Goal: Obtain resource: Obtain resource

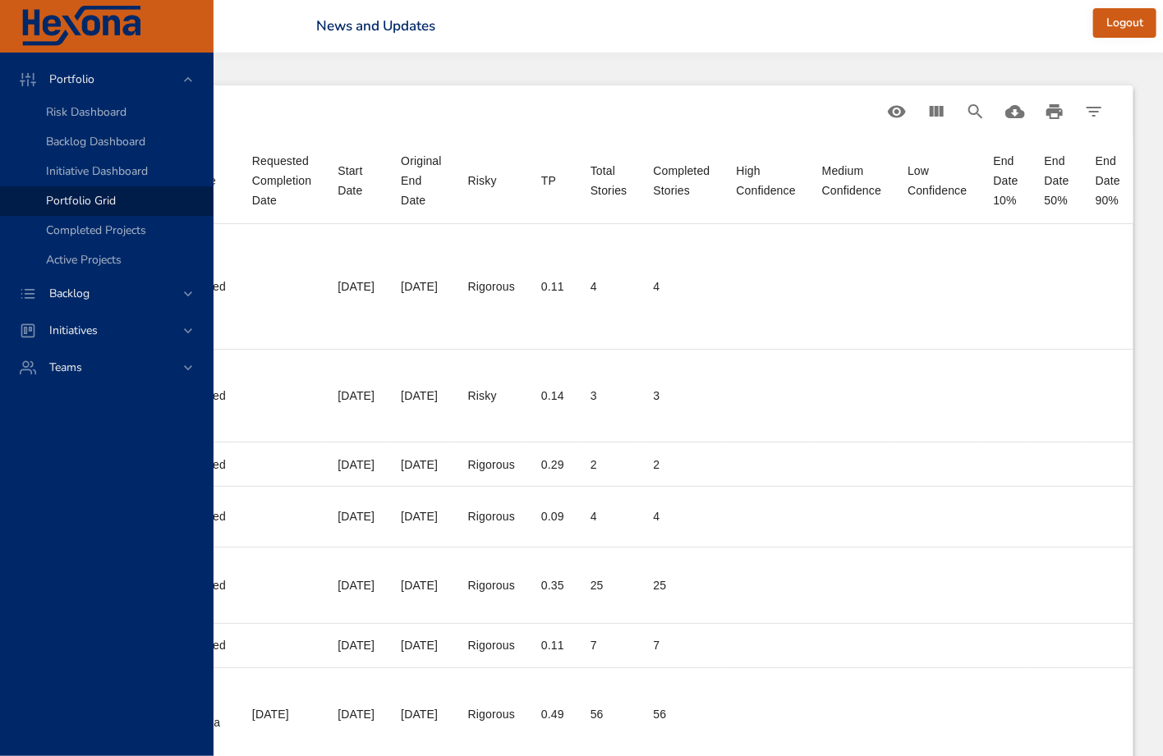
scroll to position [0, 817]
click at [935, 108] on icon "View Columns" at bounding box center [933, 111] width 14 height 11
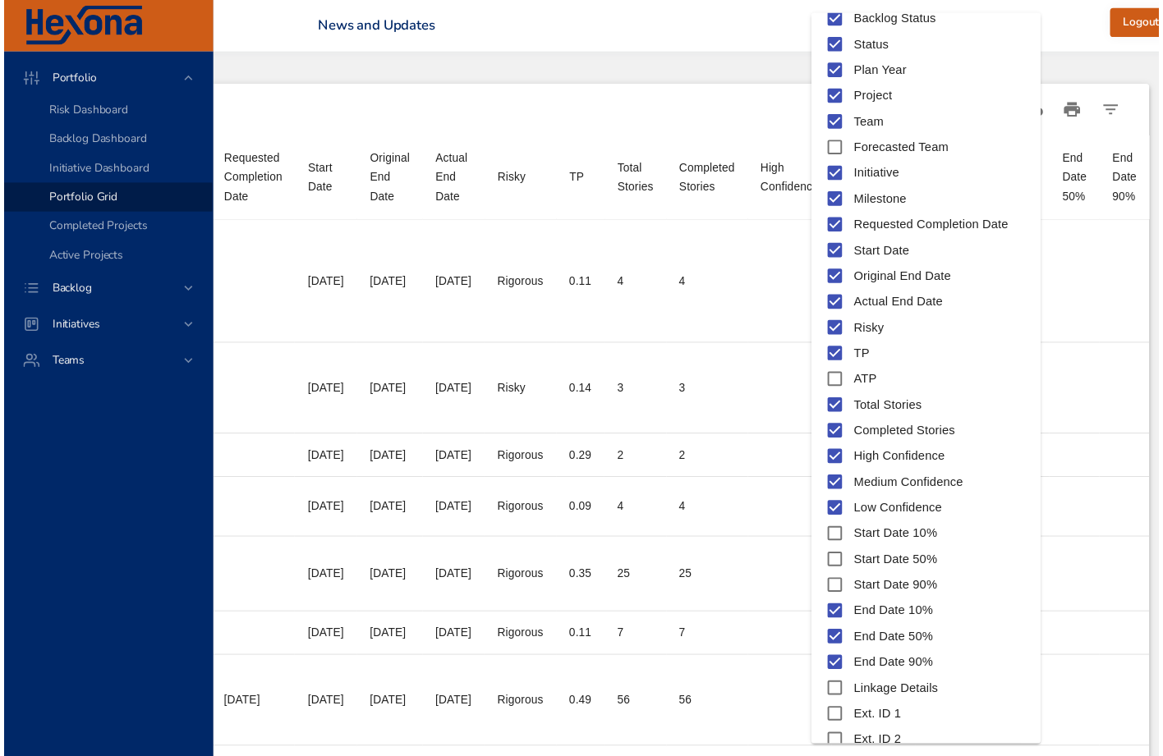
scroll to position [121, 0]
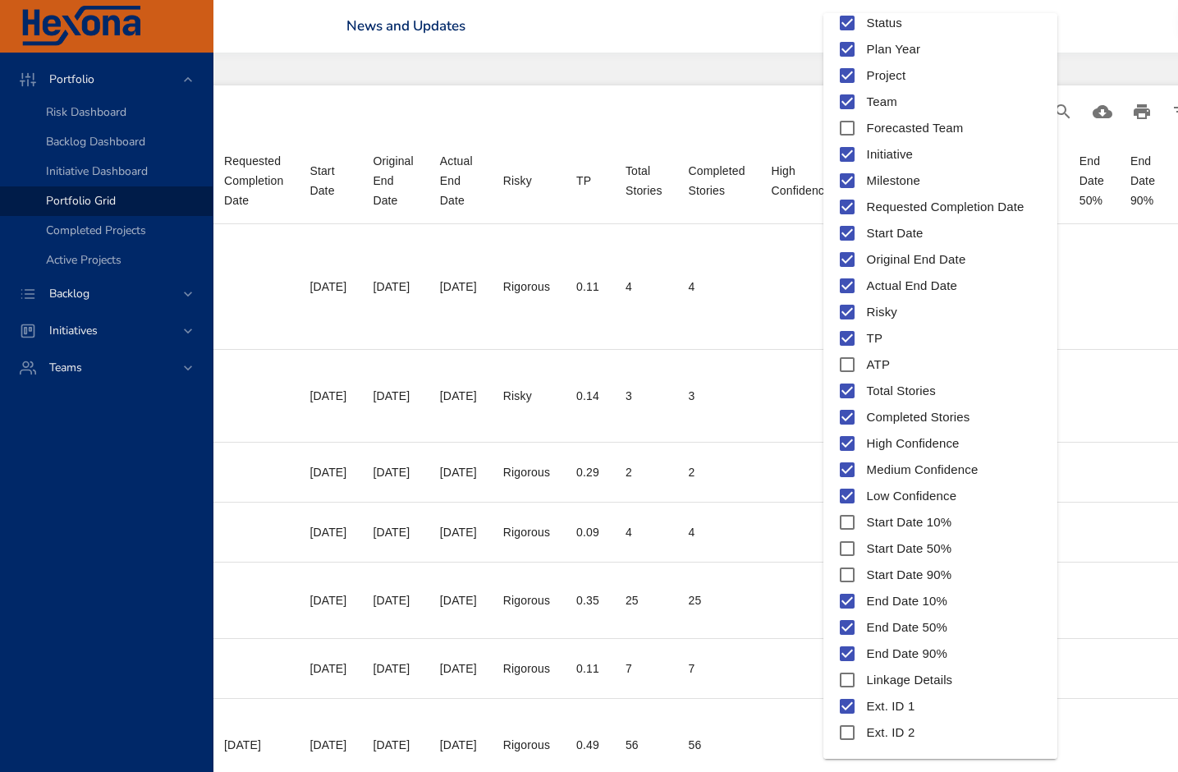
click at [1160, 110] on div at bounding box center [589, 386] width 1178 height 772
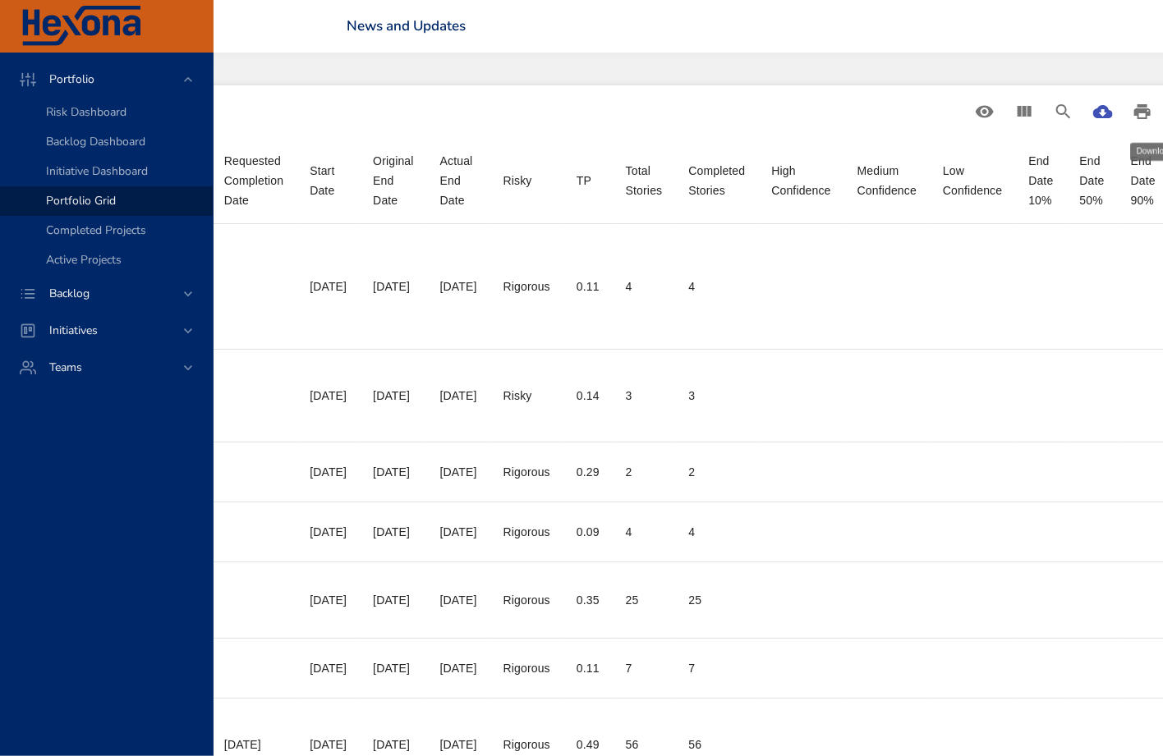
click at [1113, 116] on icon "Download CSV" at bounding box center [1103, 111] width 20 height 13
click at [1113, 115] on icon "Download CSV" at bounding box center [1103, 111] width 20 height 13
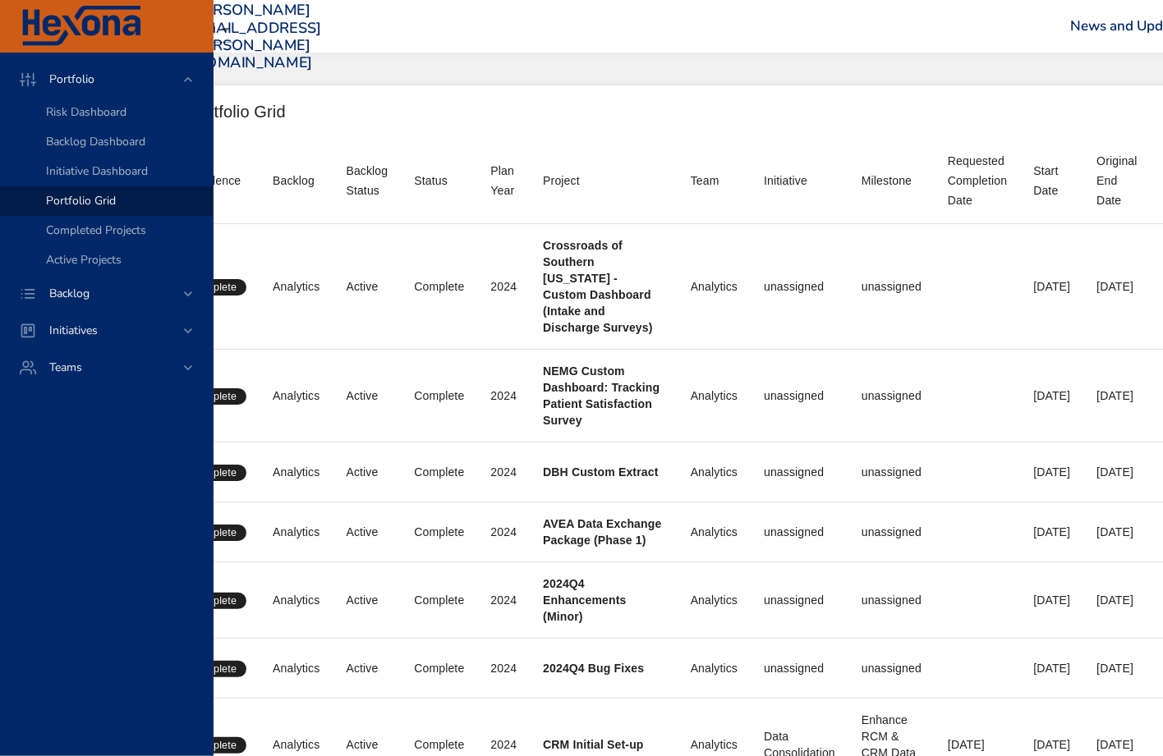
scroll to position [0, 75]
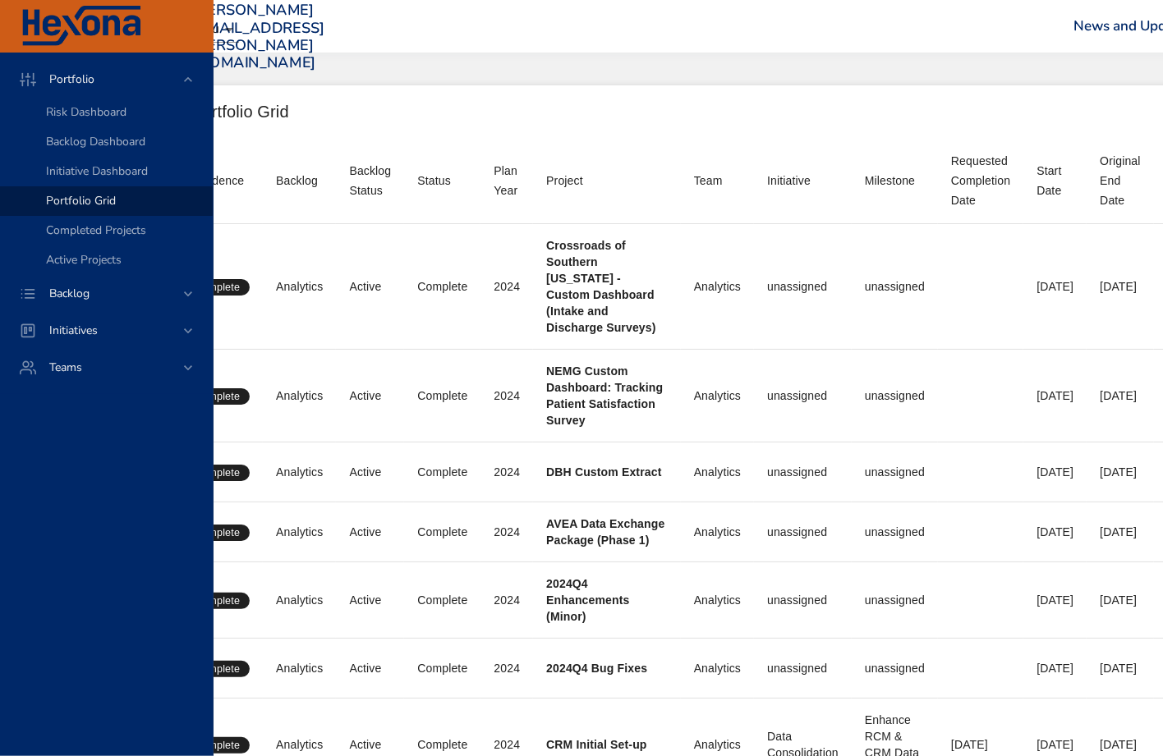
click at [515, 186] on div "Plan Year" at bounding box center [507, 180] width 26 height 39
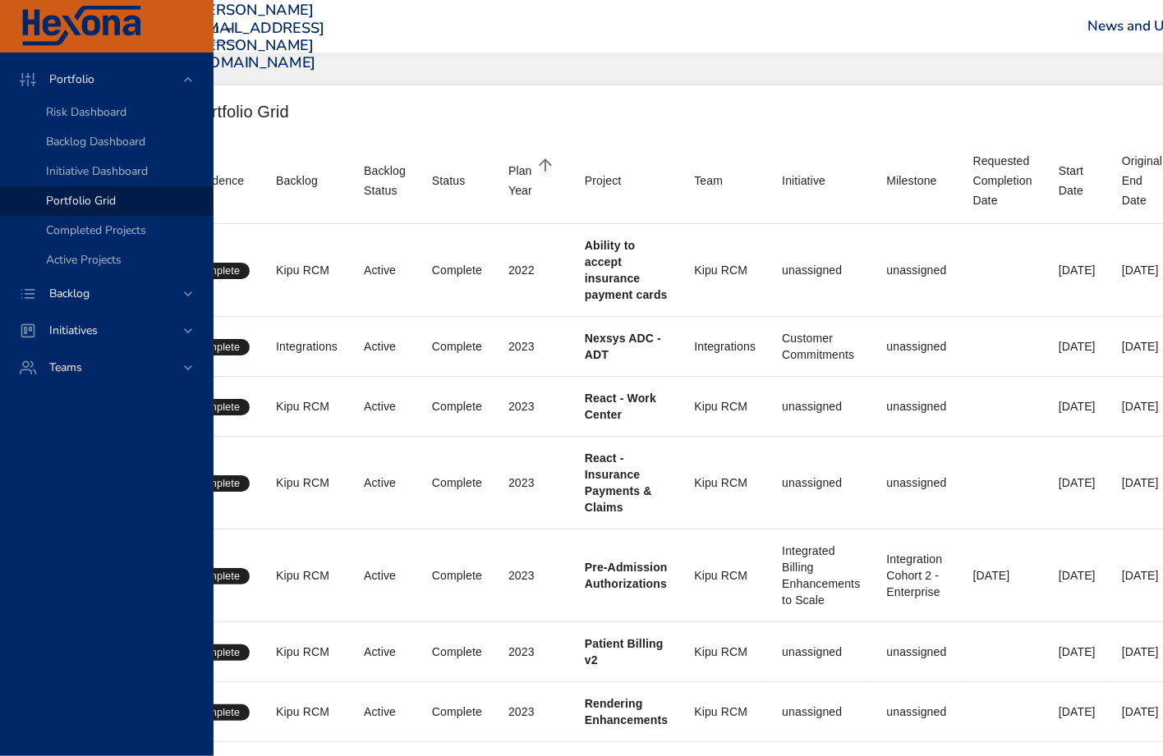
click at [521, 189] on div "Plan Year" at bounding box center [520, 180] width 24 height 39
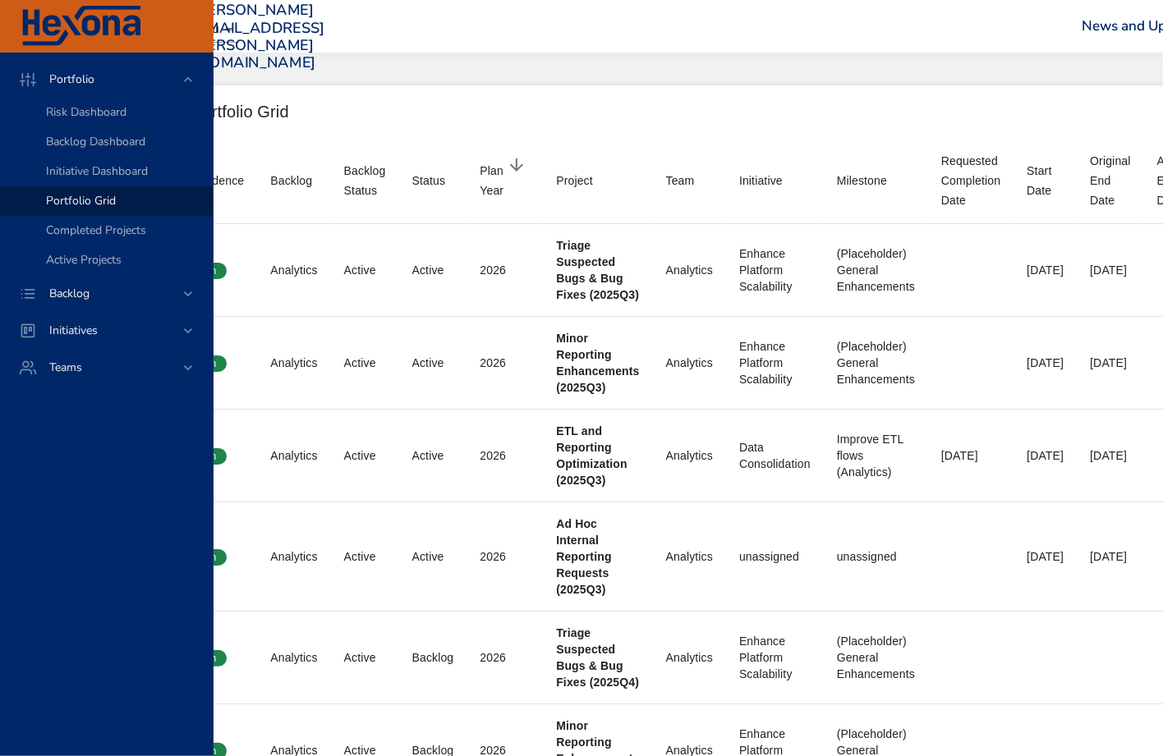
click at [498, 180] on div "Plan Year" at bounding box center [492, 180] width 24 height 39
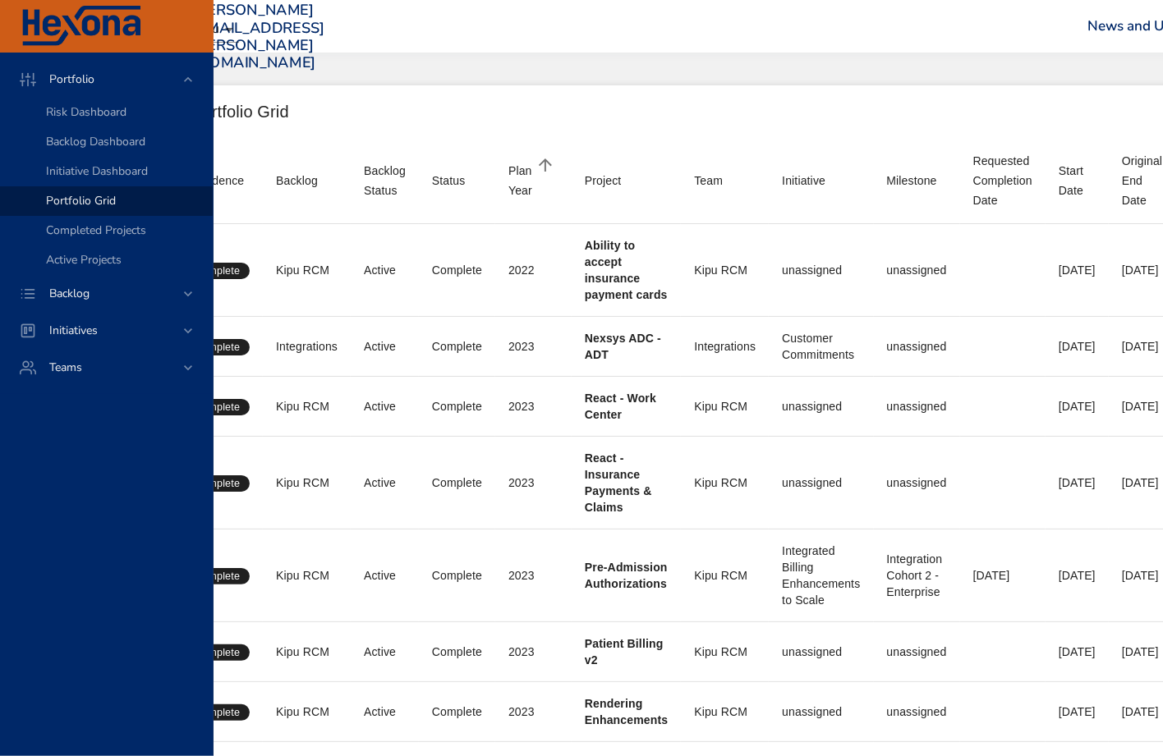
click at [498, 180] on th "Plan Year" at bounding box center [533, 181] width 76 height 86
click at [519, 170] on div "Plan Year" at bounding box center [520, 180] width 24 height 39
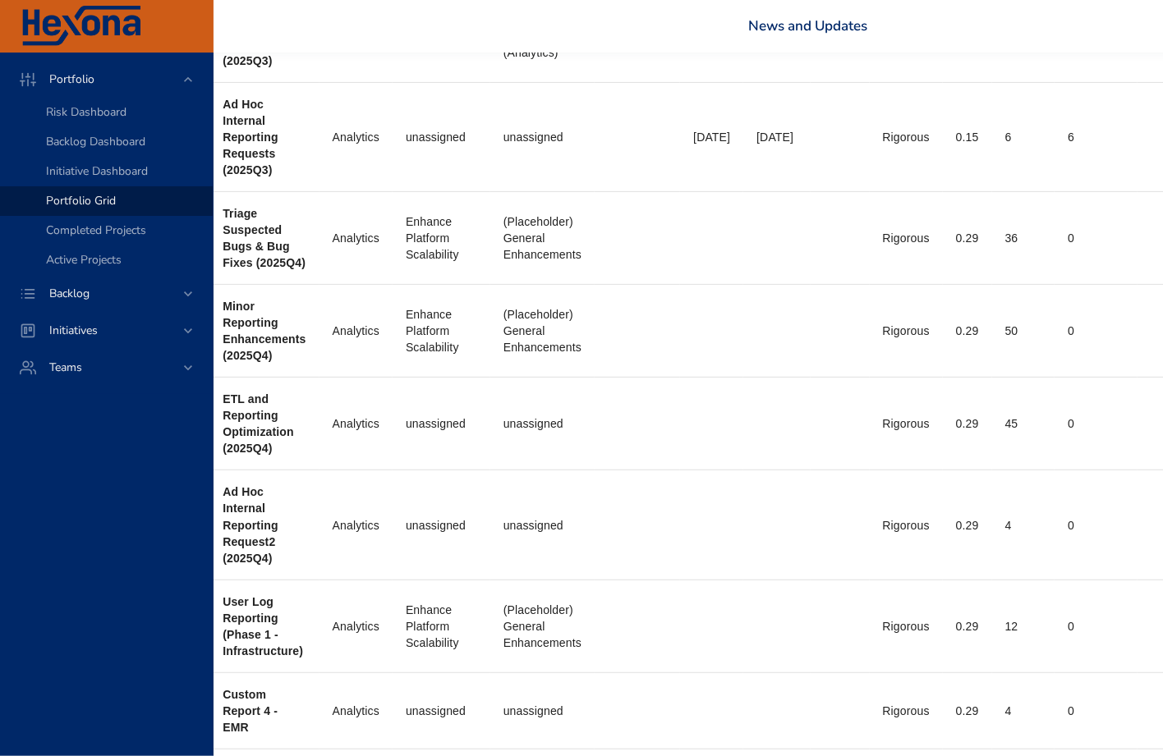
scroll to position [0, 408]
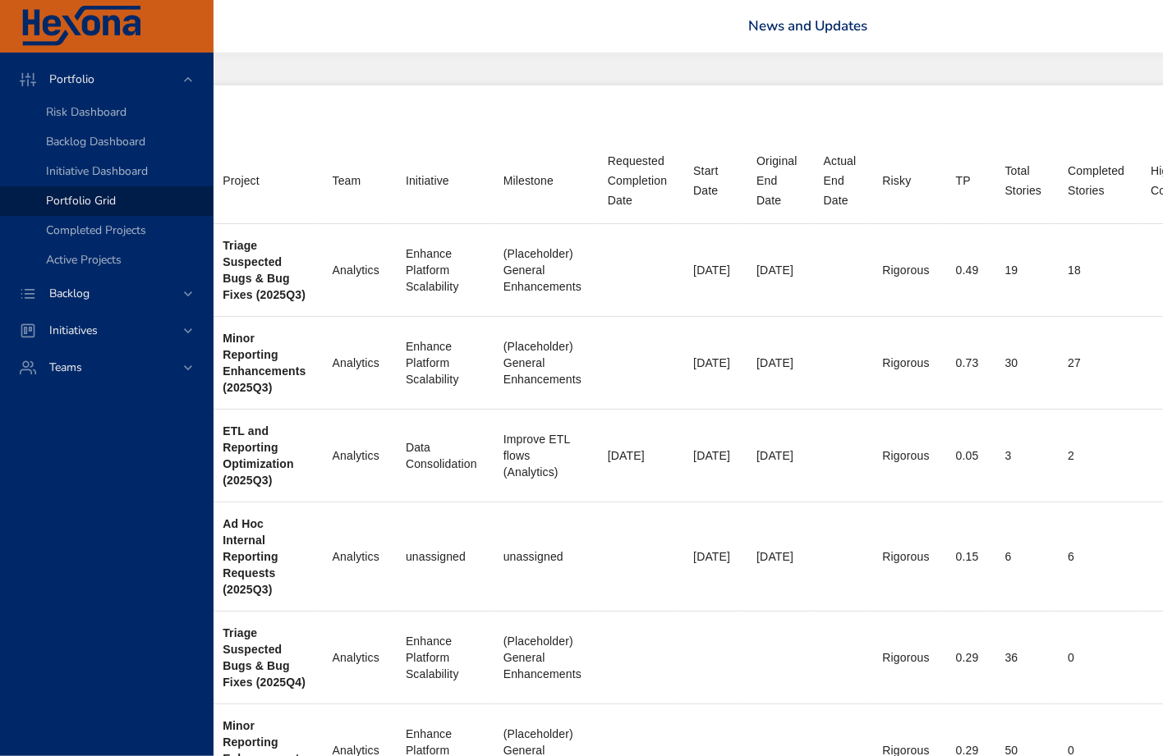
click at [797, 171] on div "Original End Date" at bounding box center [776, 180] width 40 height 59
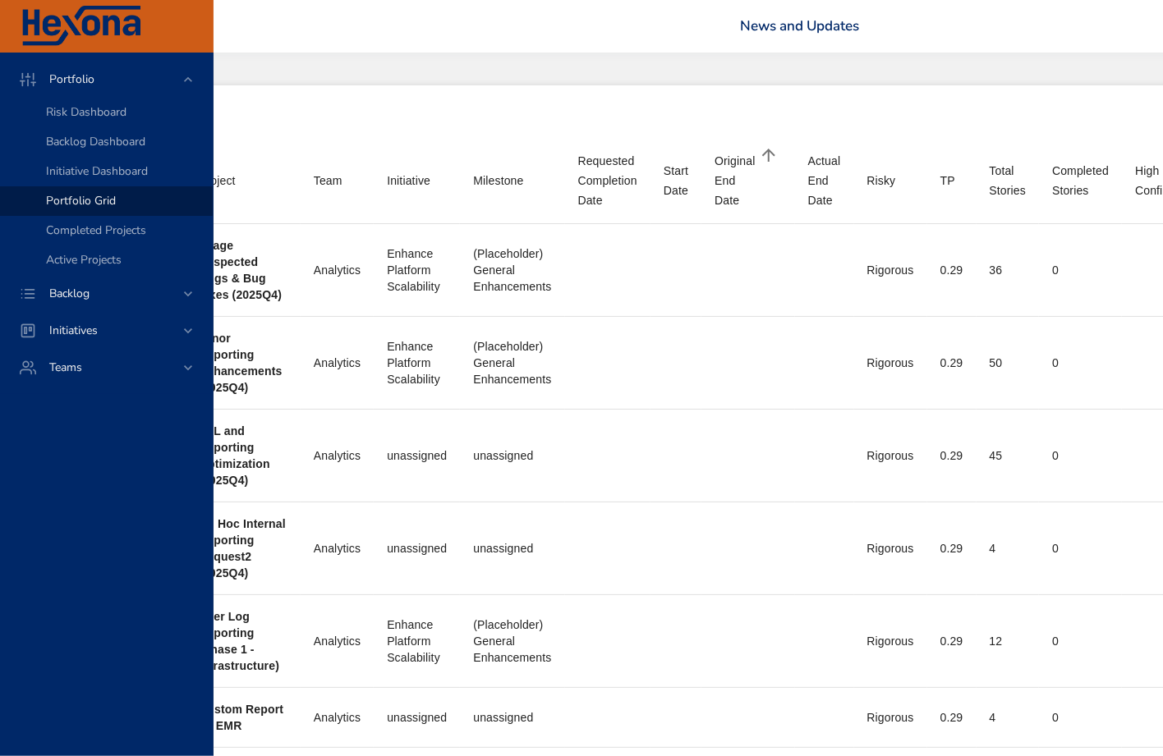
click at [730, 190] on div "Original End Date" at bounding box center [734, 180] width 40 height 59
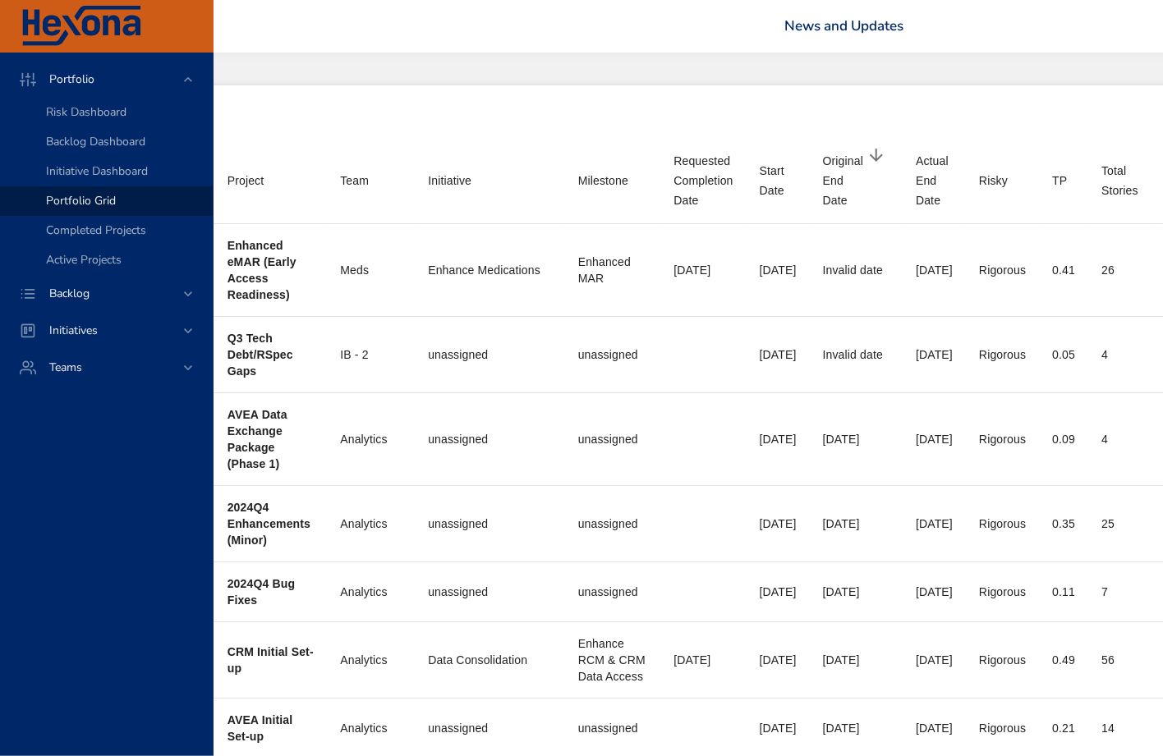
click at [706, 187] on div "Requested Completion Date" at bounding box center [702, 180] width 59 height 59
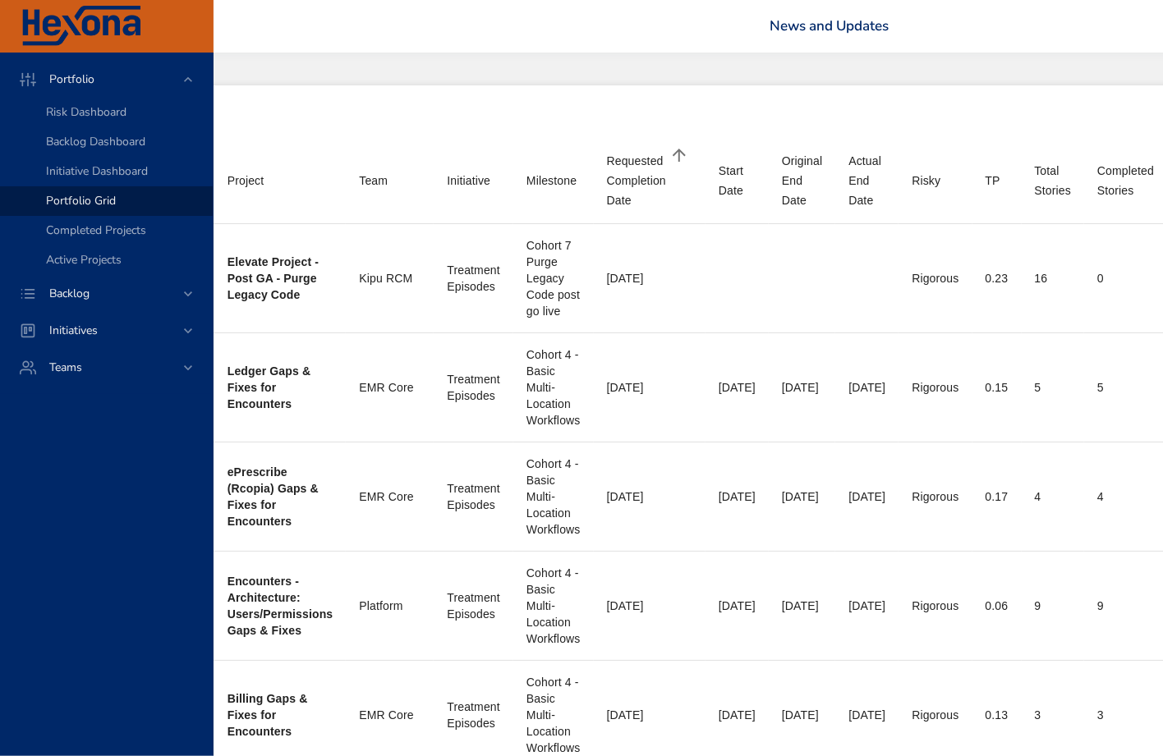
click at [642, 175] on div "Requested Completion Date" at bounding box center [636, 180] width 59 height 59
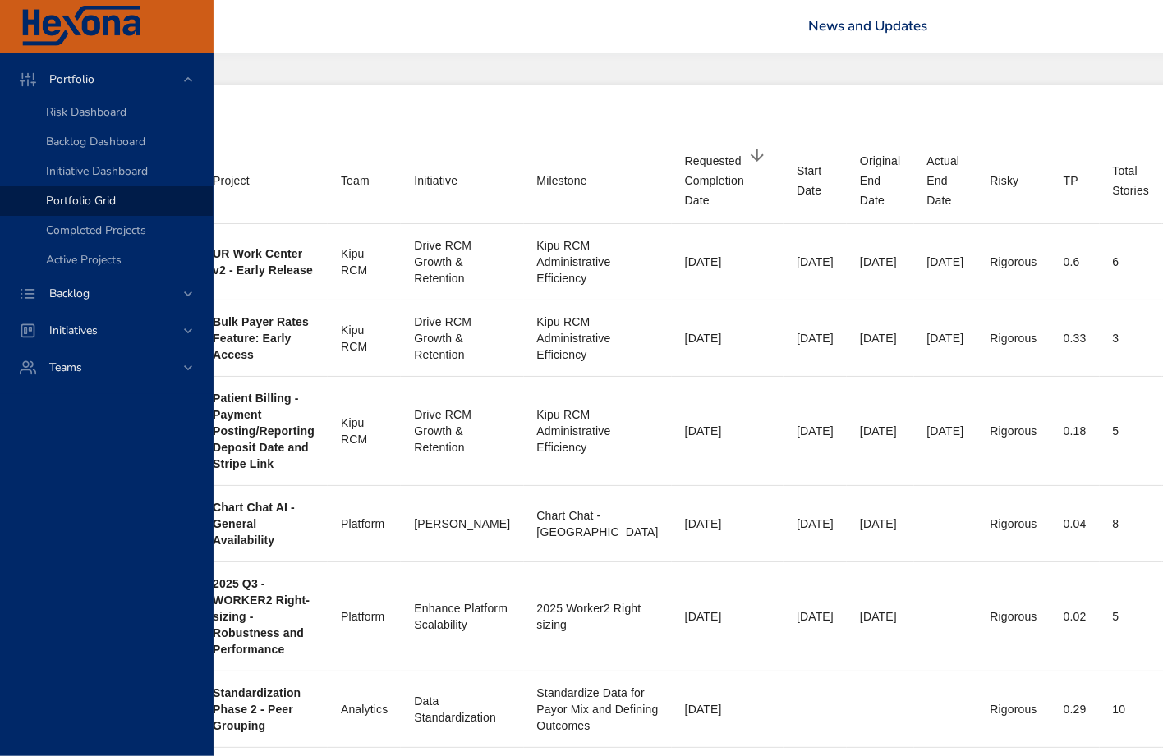
click at [685, 172] on div "Requested Completion Date" at bounding box center [714, 180] width 59 height 59
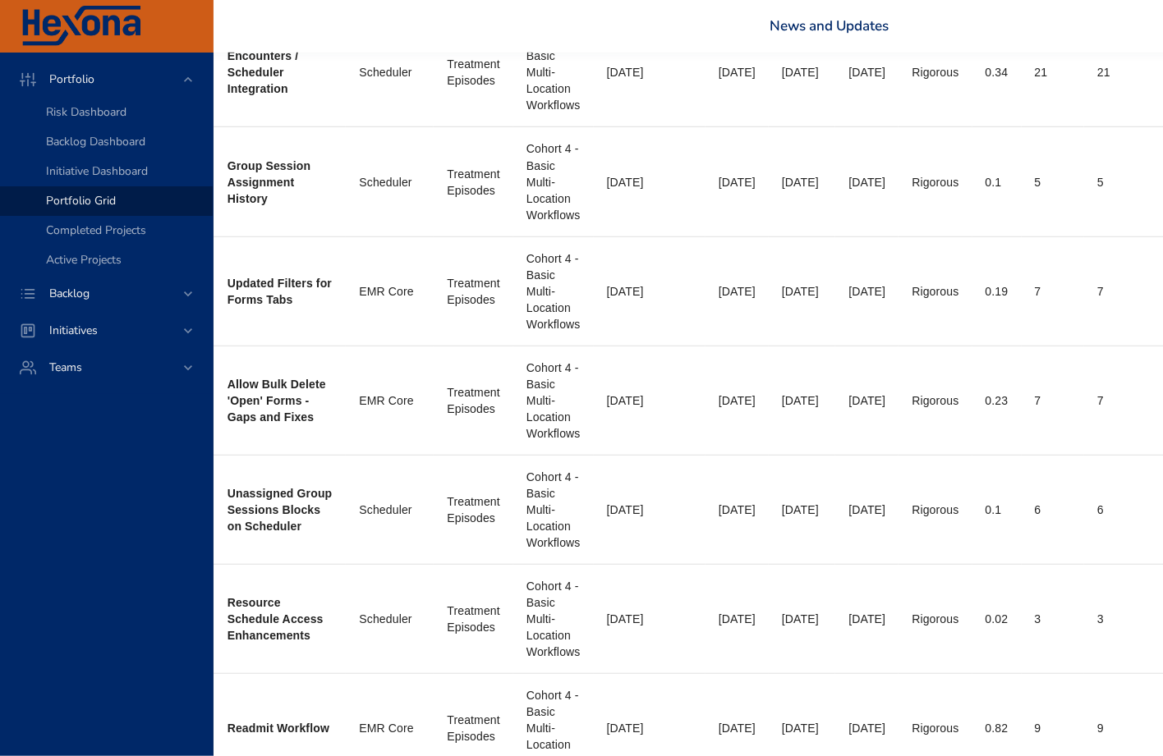
scroll to position [227, 408]
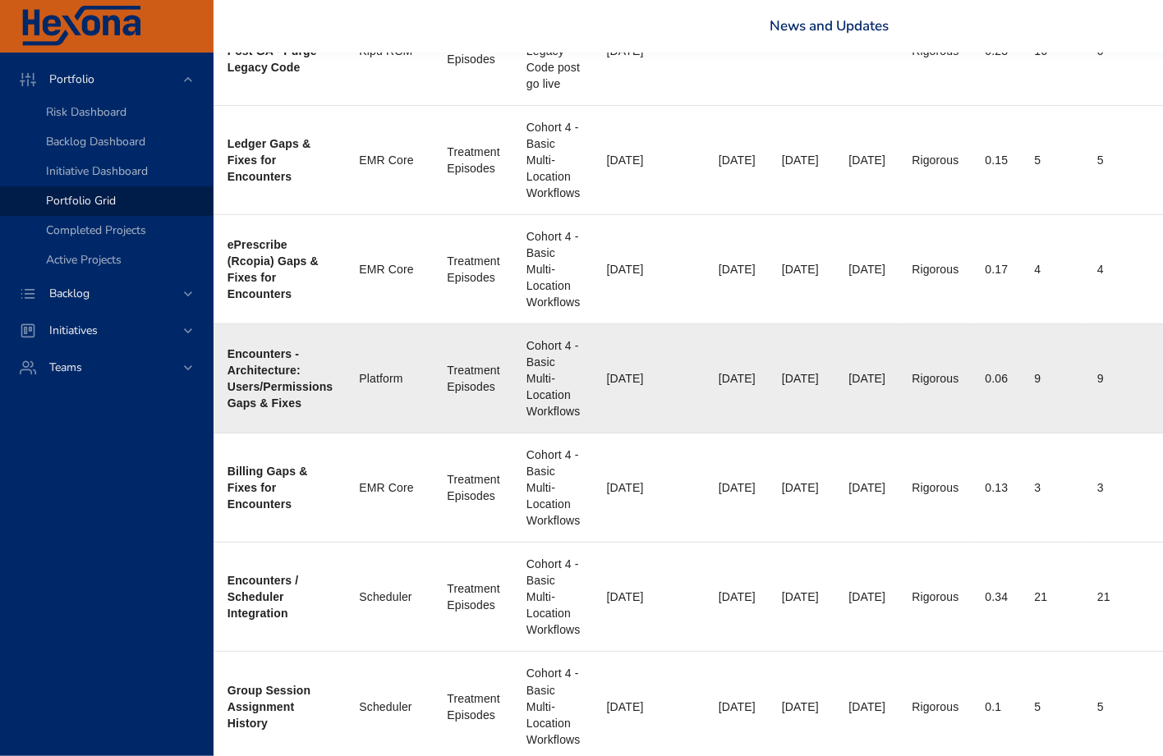
click at [264, 385] on b "Encounters - Architecture: Users/Permissions Gaps & Fixes" at bounding box center [280, 378] width 106 height 62
drag, startPoint x: 264, startPoint y: 385, endPoint x: 223, endPoint y: 340, distance: 61.0
click at [263, 385] on b "Encounters - Architecture: Users/Permissions Gaps & Fixes" at bounding box center [280, 378] width 106 height 62
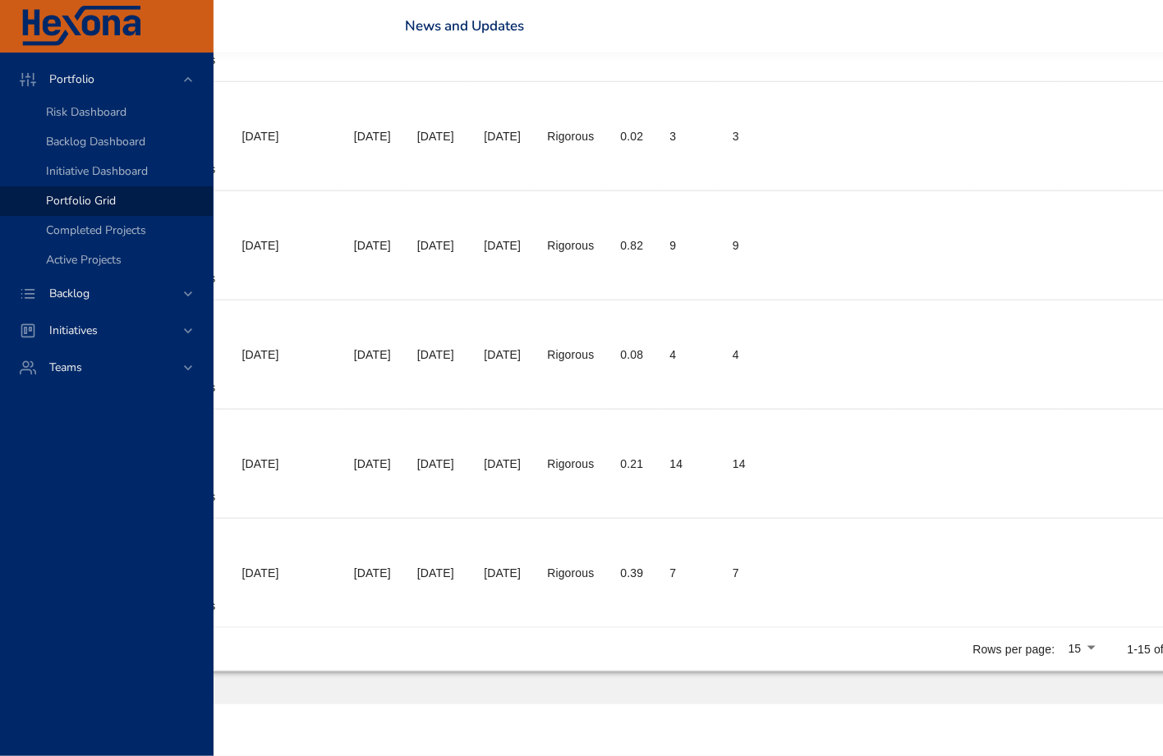
scroll to position [1238, 1080]
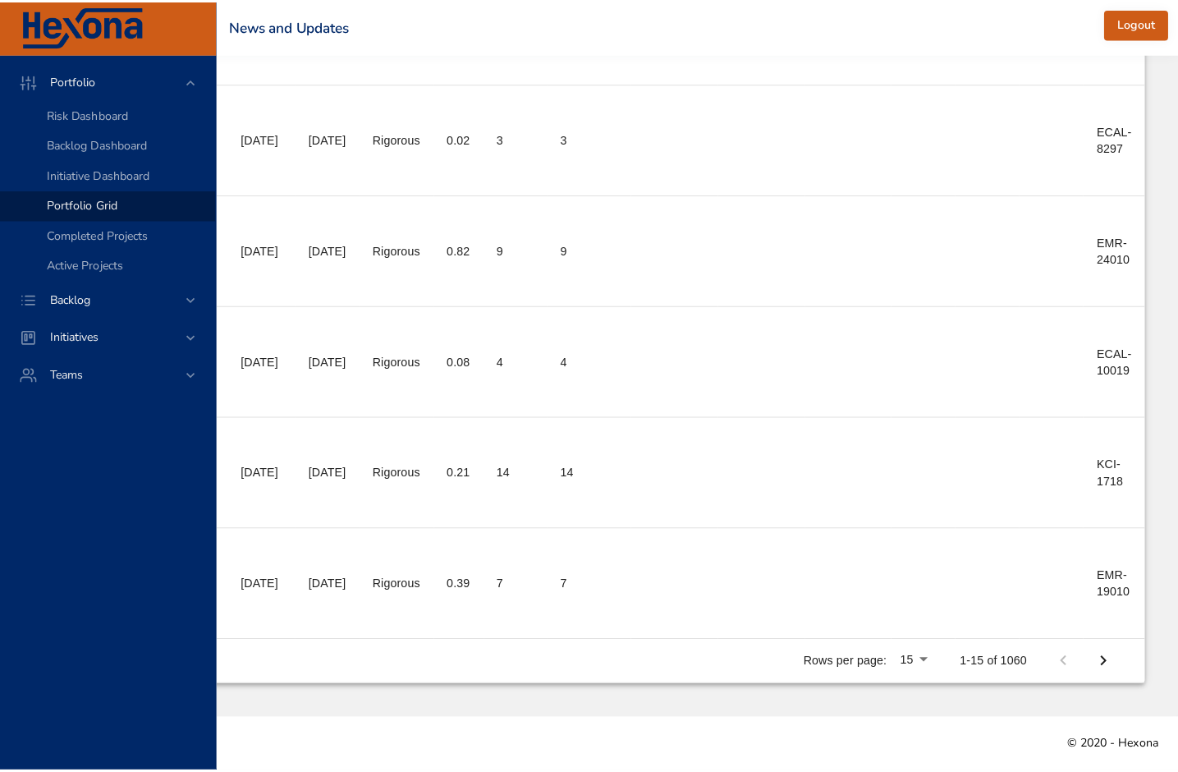
scroll to position [1224, 1064]
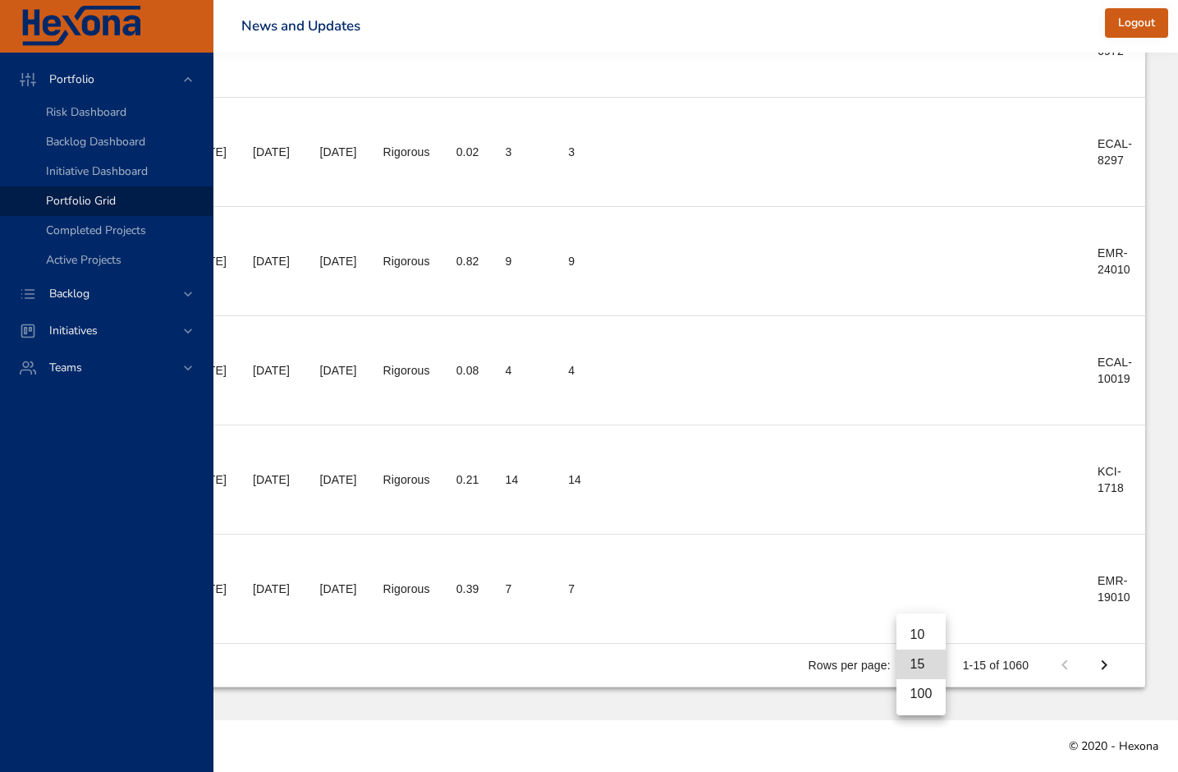
click at [927, 691] on li "100" at bounding box center [921, 694] width 48 height 30
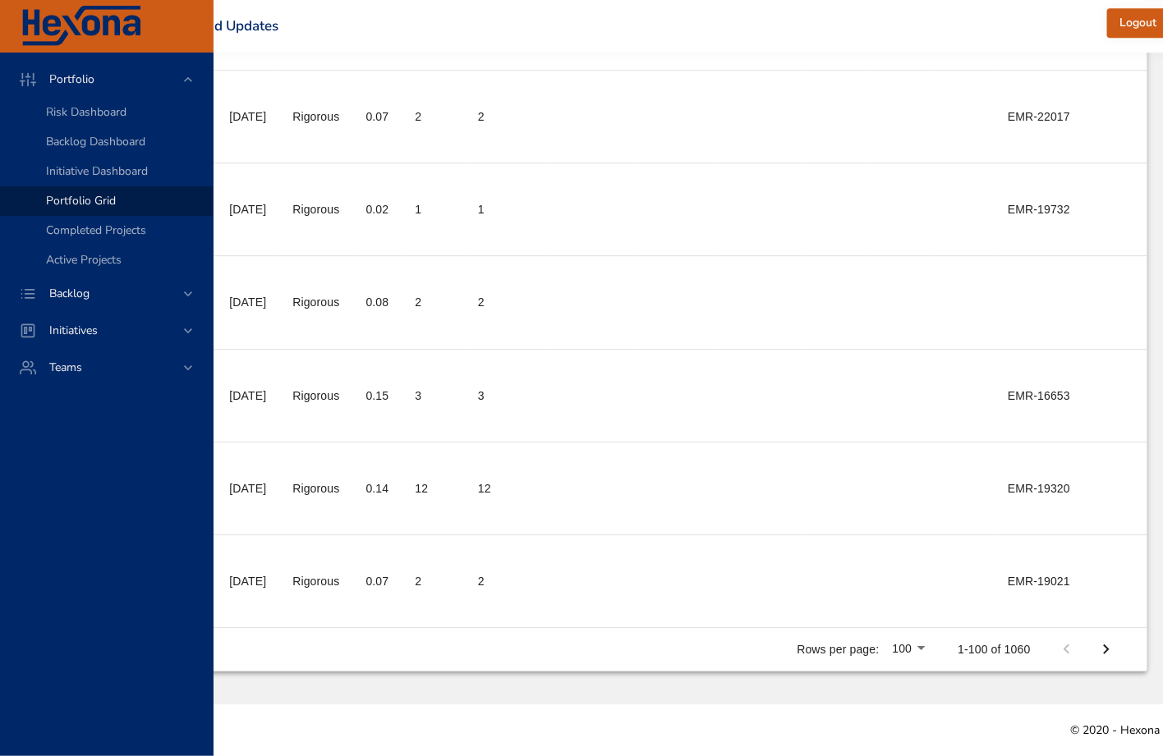
scroll to position [8426, 1143]
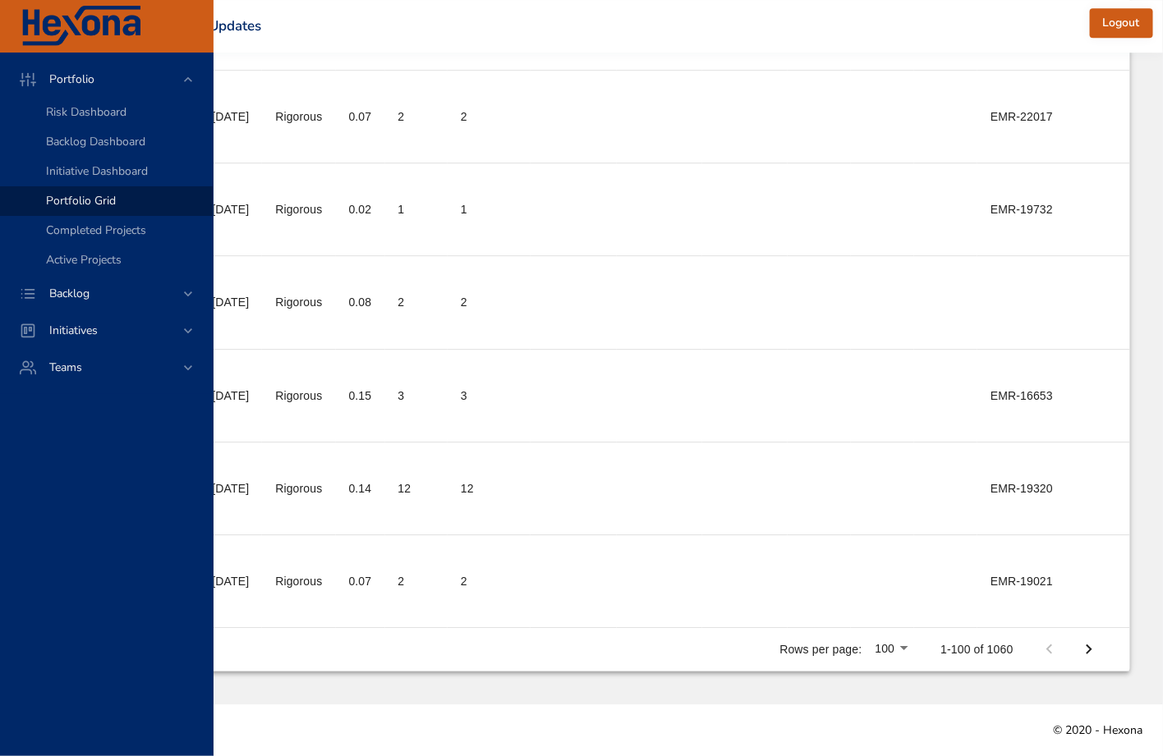
click at [1087, 645] on icon "Next Page" at bounding box center [1089, 650] width 20 height 20
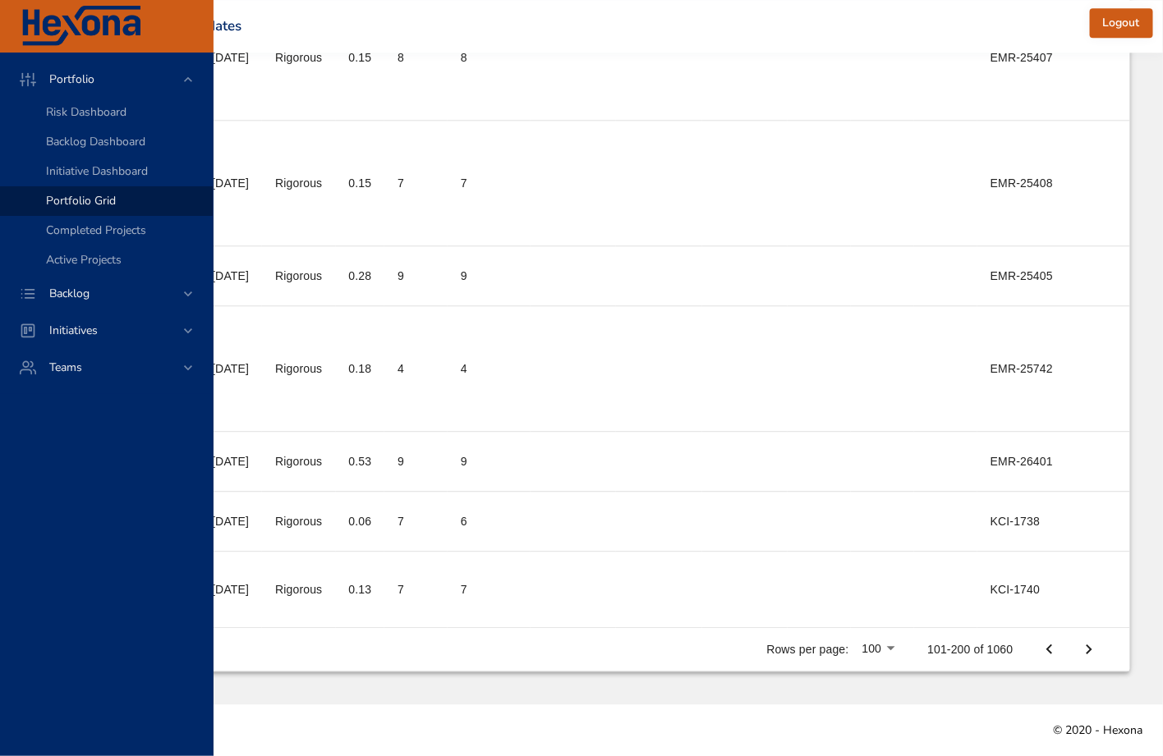
scroll to position [8063, 1902]
click at [1091, 651] on icon "Next Page" at bounding box center [1089, 650] width 20 height 20
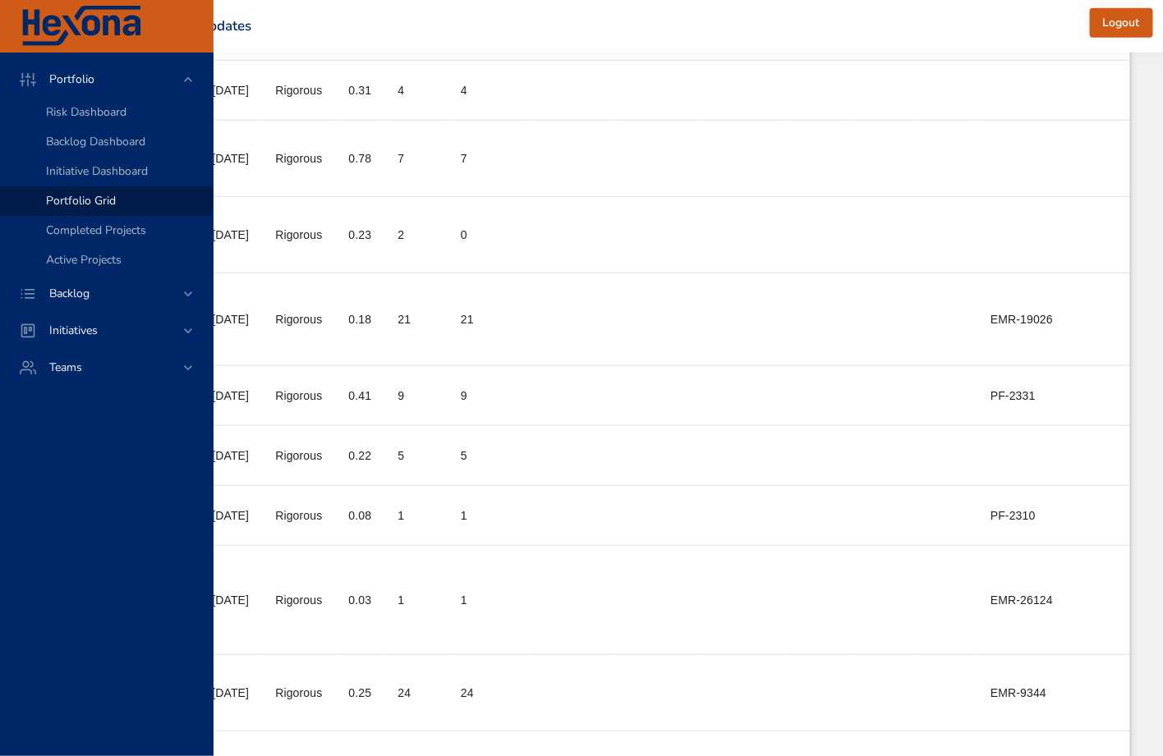
scroll to position [1037, 1156]
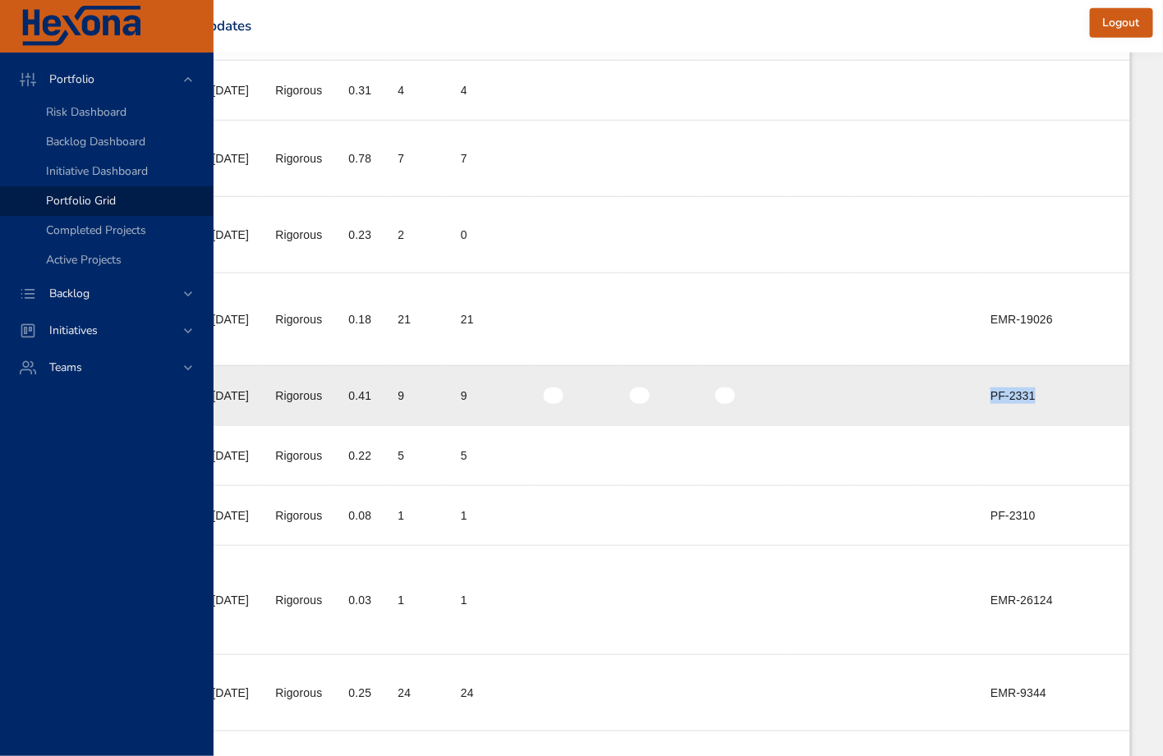
drag, startPoint x: 1084, startPoint y: 409, endPoint x: 1124, endPoint y: 424, distance: 42.9
click at [1124, 424] on td "Ext. ID 1 PF-2331" at bounding box center [1053, 395] width 153 height 60
copy div "PF-2331"
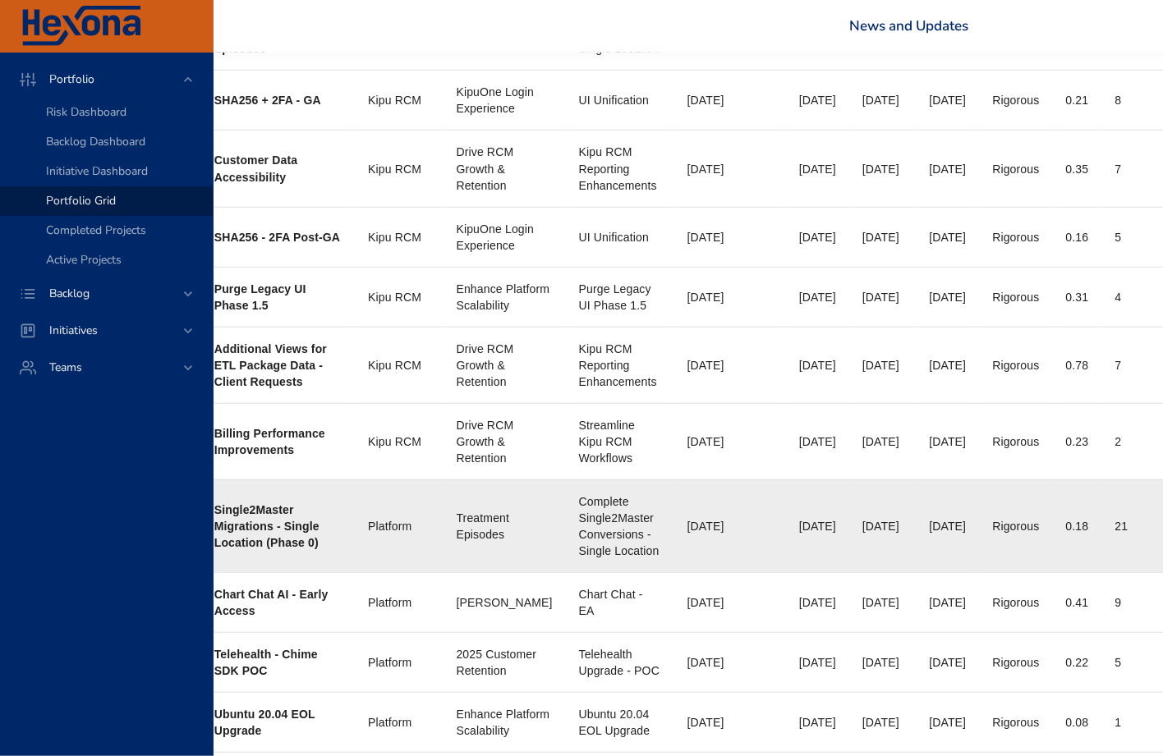
scroll to position [838, 421]
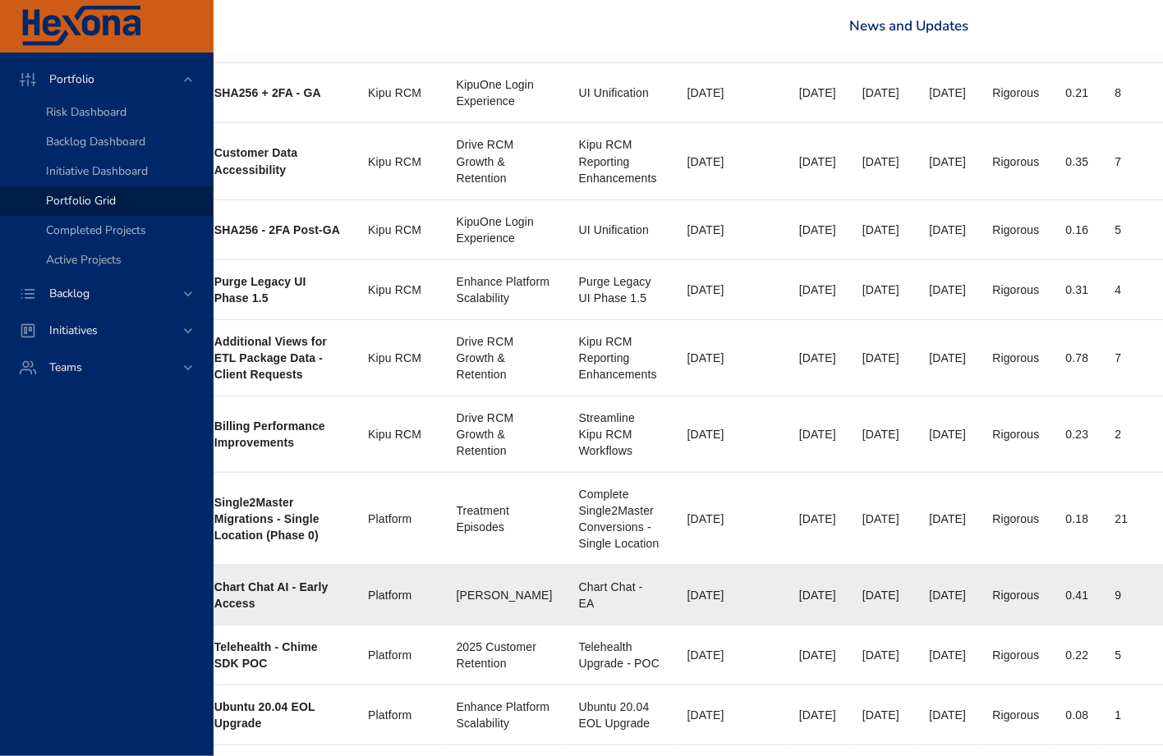
drag, startPoint x: 954, startPoint y: 613, endPoint x: 1018, endPoint y: 619, distance: 64.3
click at [979, 619] on td "Actual End Date [DATE]" at bounding box center [947, 595] width 63 height 60
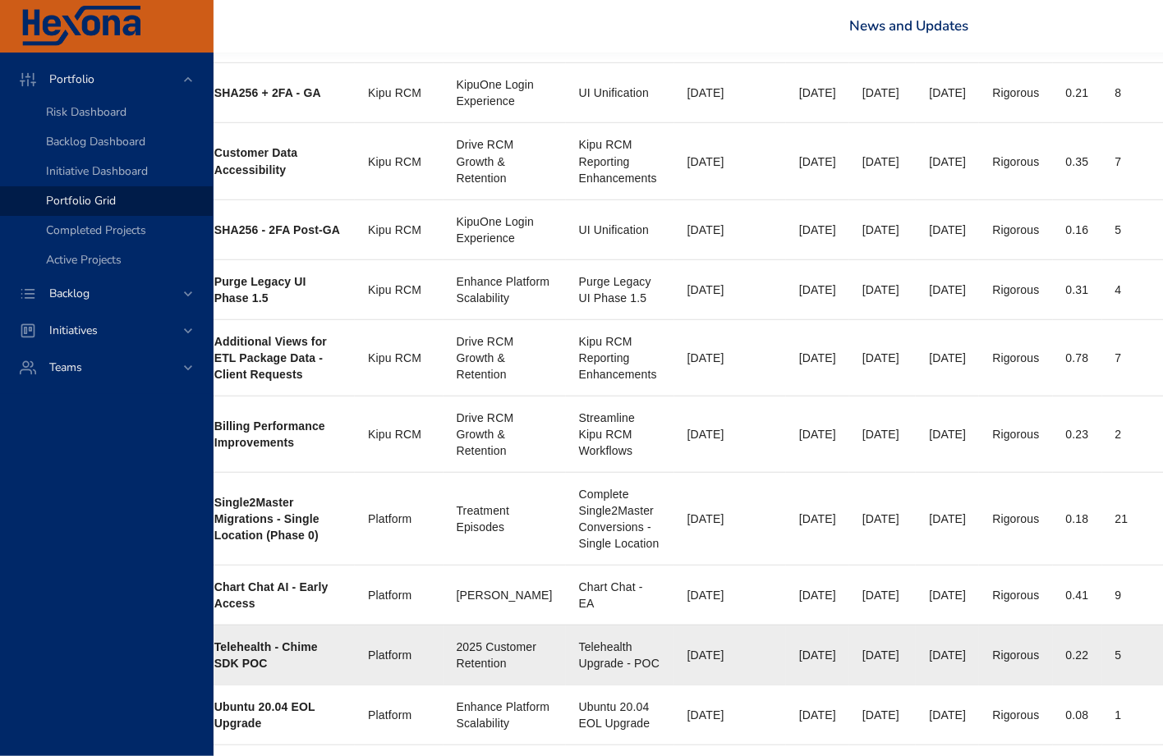
copy div "[DATE]"
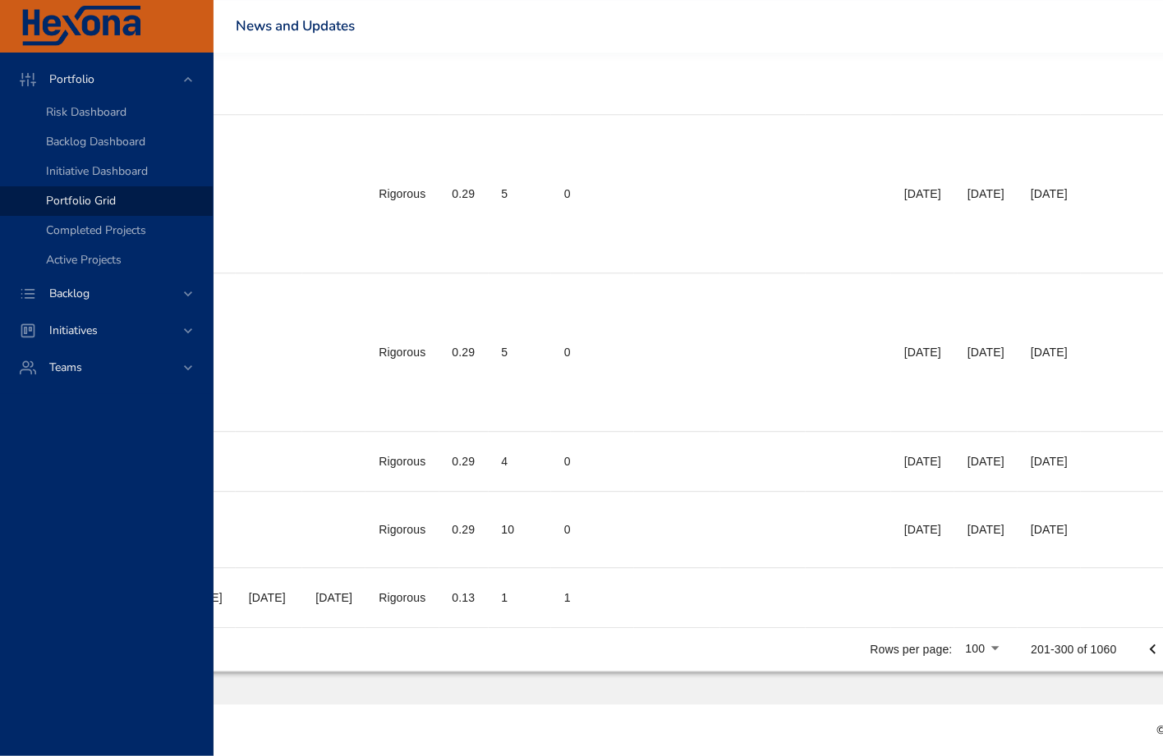
scroll to position [7882, 1059]
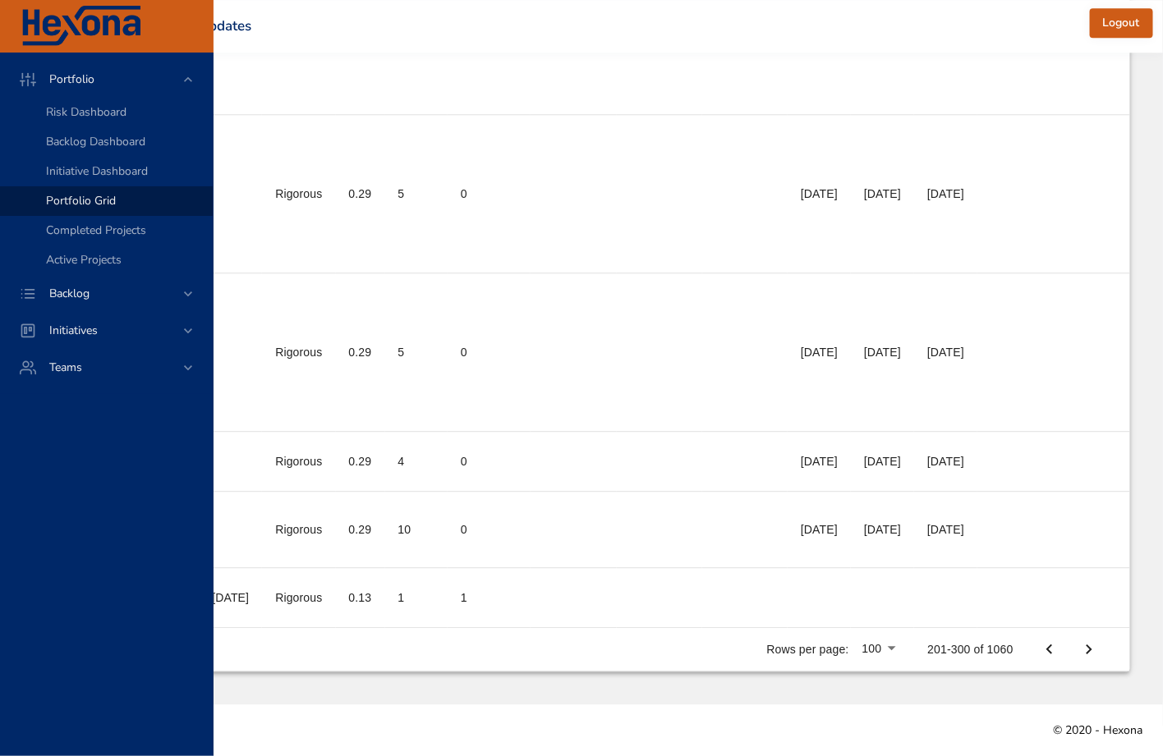
click at [1091, 651] on icon "Next Page" at bounding box center [1089, 650] width 20 height 20
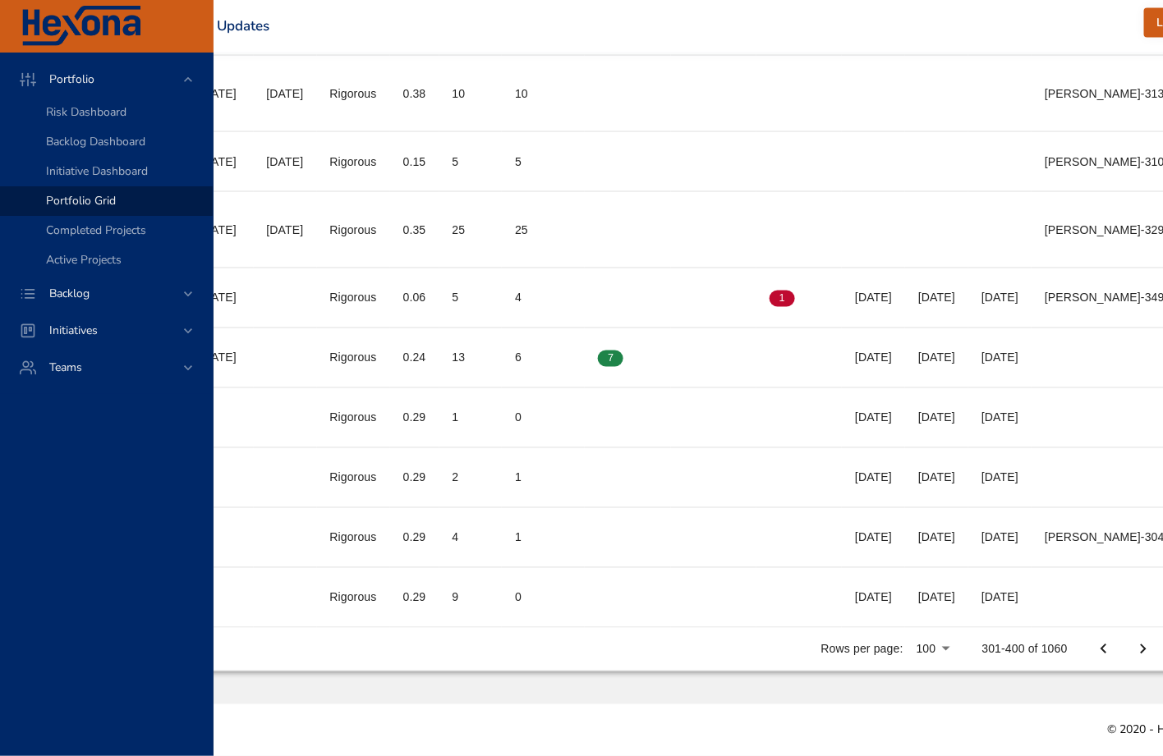
scroll to position [7685, 1156]
click at [1139, 654] on icon "Next Page" at bounding box center [1143, 650] width 20 height 20
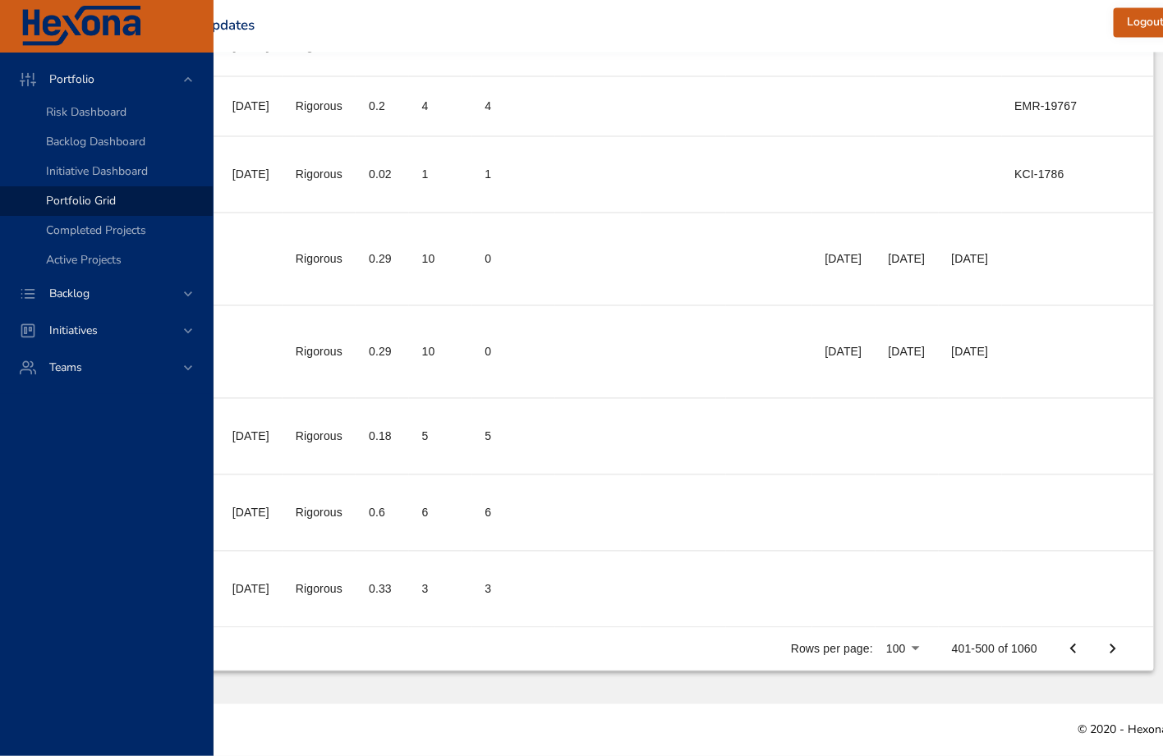
scroll to position [7242, 1156]
click at [1108, 648] on icon "Next Page" at bounding box center [1113, 650] width 20 height 20
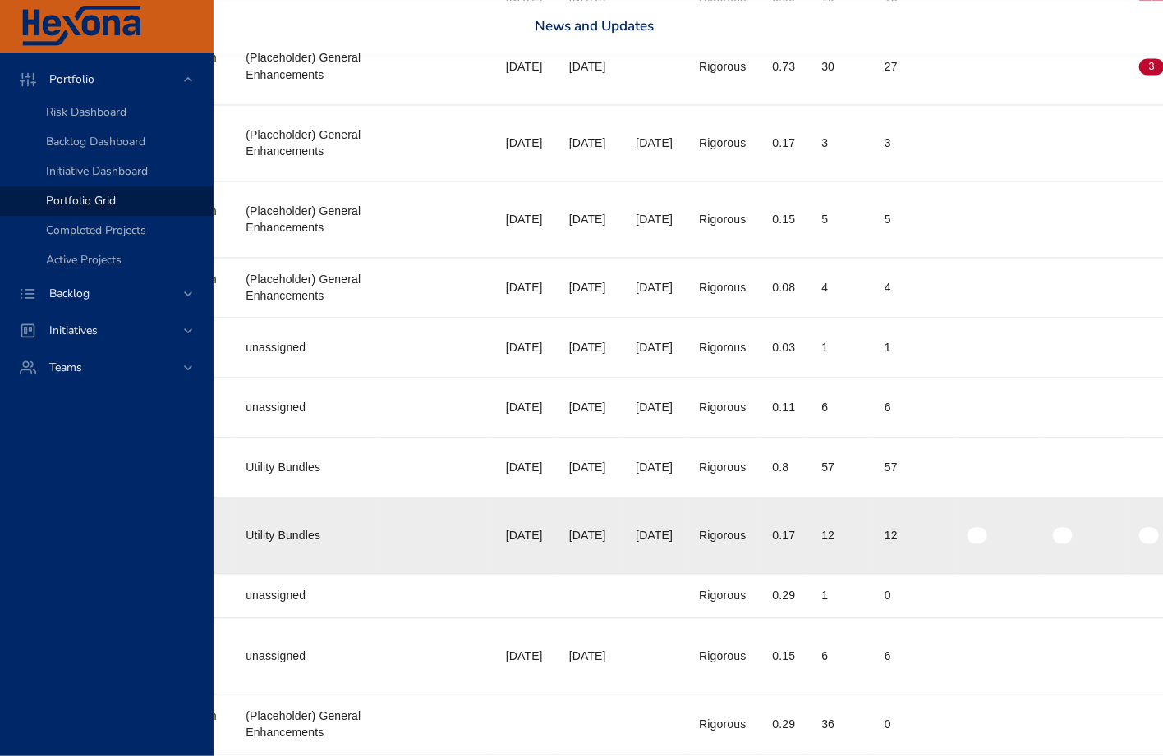
scroll to position [2905, 758]
